Goal: Information Seeking & Learning: Check status

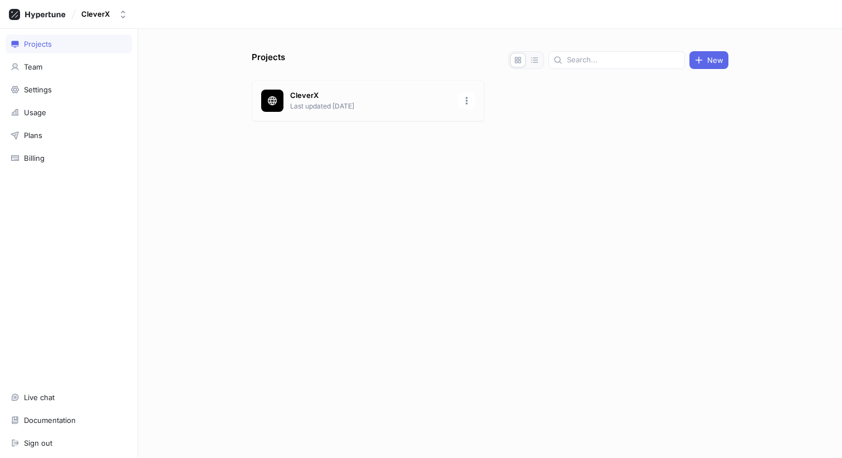
click at [269, 112] on div "CleverX Last updated 24 days ago" at bounding box center [368, 100] width 233 height 41
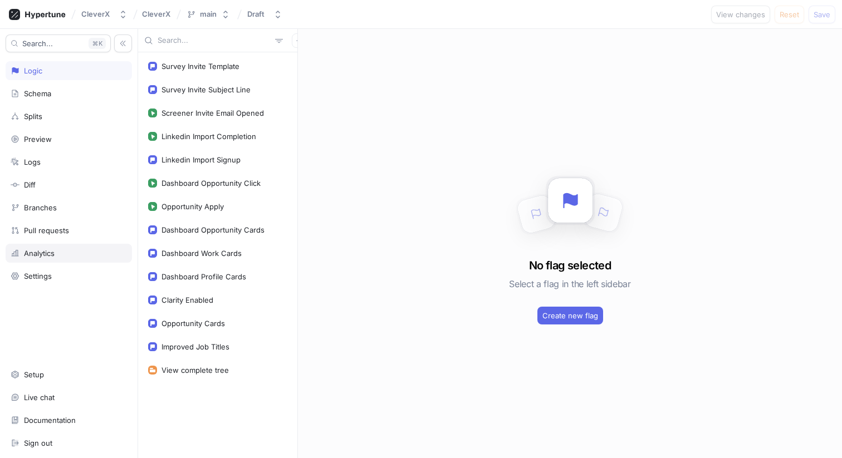
click at [58, 259] on div "Analytics" at bounding box center [69, 253] width 126 height 19
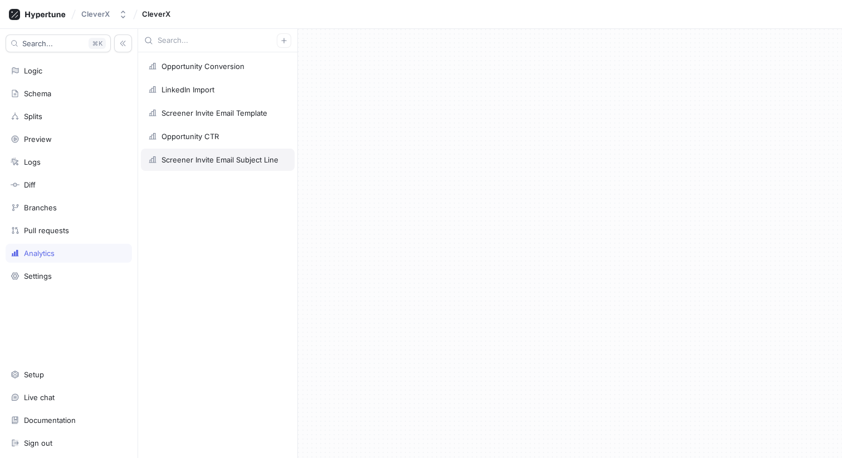
click at [242, 161] on div "Screener Invite Email Subject Line" at bounding box center [219, 159] width 117 height 9
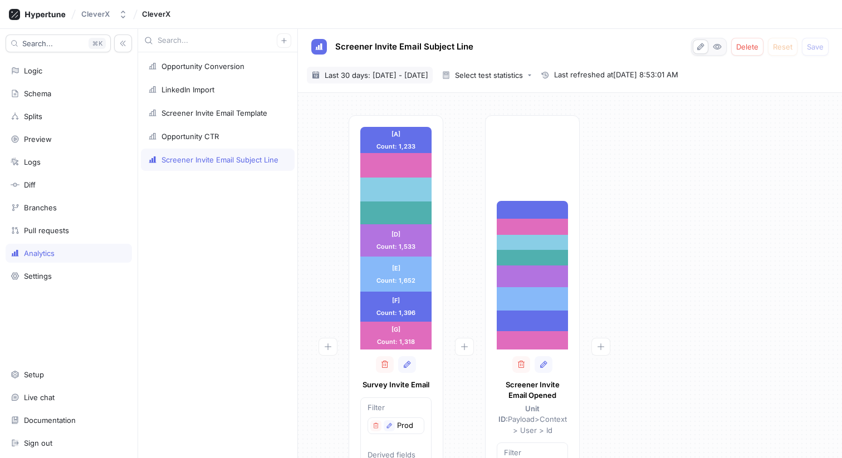
click at [428, 75] on span "Last 30 days: [DATE] - [DATE]" at bounding box center [377, 75] width 104 height 11
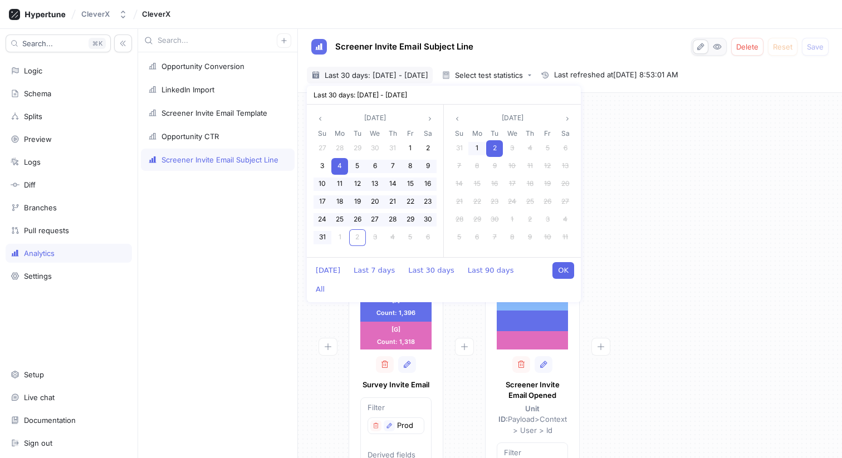
click at [565, 276] on button "OK" at bounding box center [563, 270] width 22 height 17
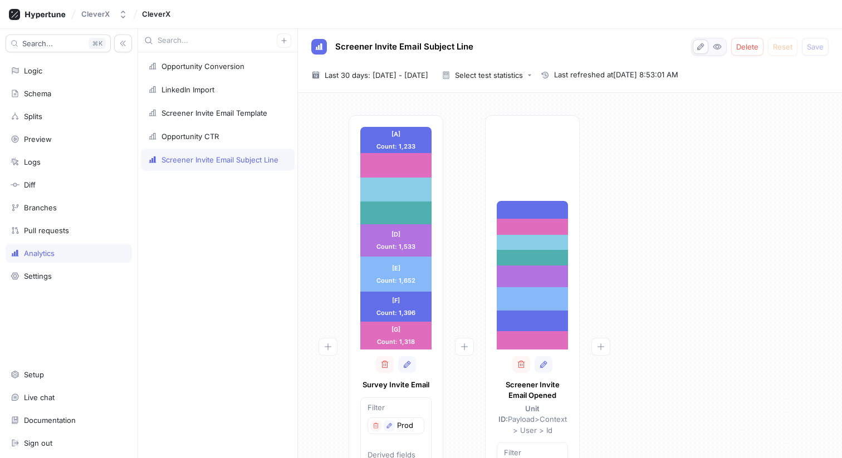
click at [640, 249] on div "[A] Count: 1,233 [A] Count: 1,233 [B] Count: 1,146 [C] Count: 1,135 [Control] C…" at bounding box center [570, 368] width 526 height 507
